Goal: Obtain resource: Obtain resource

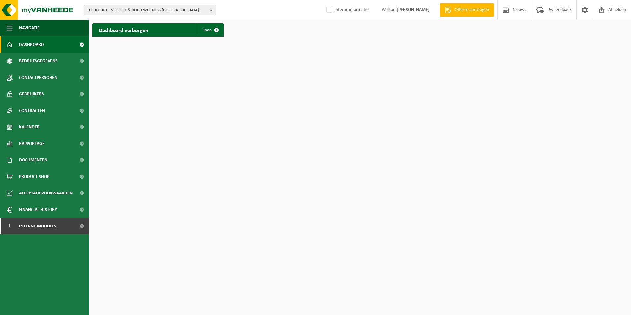
click at [163, 8] on span "01-000001 - VILLEROY & BOCH WELLNESS NV" at bounding box center [147, 10] width 119 height 10
click at [156, 21] on input "text" at bounding box center [150, 20] width 129 height 8
paste input "10-803726"
type input "10-803726"
click at [150, 30] on strong "10-803726 - DEMUYNCK BETON TRANSPORT BV" at bounding box center [130, 30] width 84 height 5
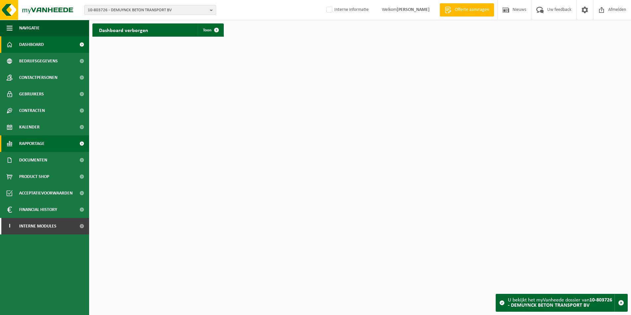
click at [38, 142] on span "Rapportage" at bounding box center [31, 143] width 25 height 16
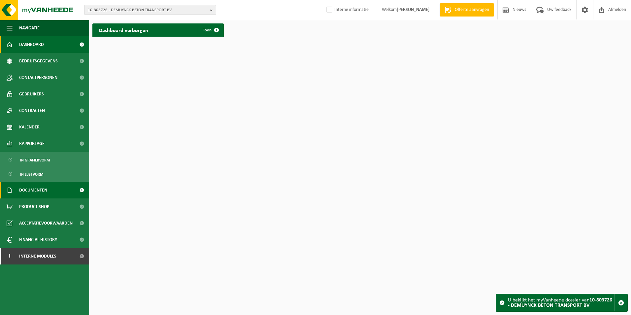
click at [37, 193] on span "Documenten" at bounding box center [33, 190] width 28 height 16
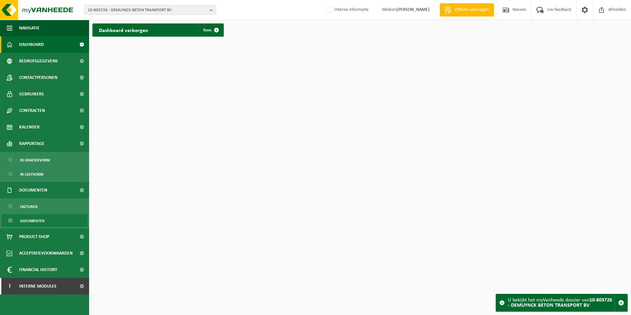
click at [36, 220] on span "Documenten" at bounding box center [32, 220] width 24 height 13
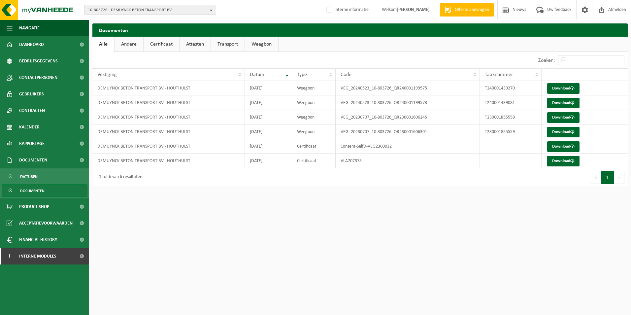
click at [269, 42] on link "Weegbon" at bounding box center [261, 44] width 33 height 15
